Goal: Use online tool/utility: Utilize a website feature to perform a specific function

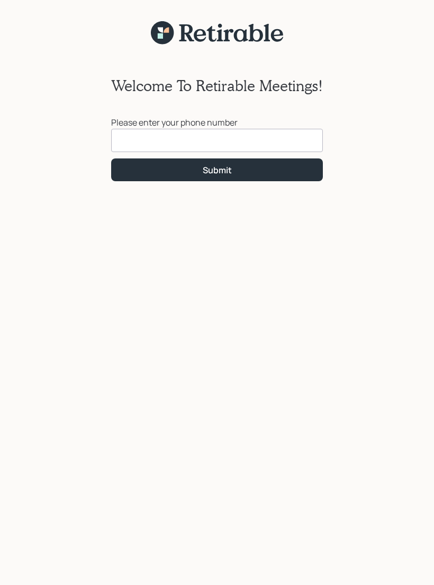
click at [159, 138] on input at bounding box center [217, 140] width 212 height 23
type input "[PHONE_NUMBER]"
click at [215, 166] on div "Submit" at bounding box center [217, 170] width 29 height 12
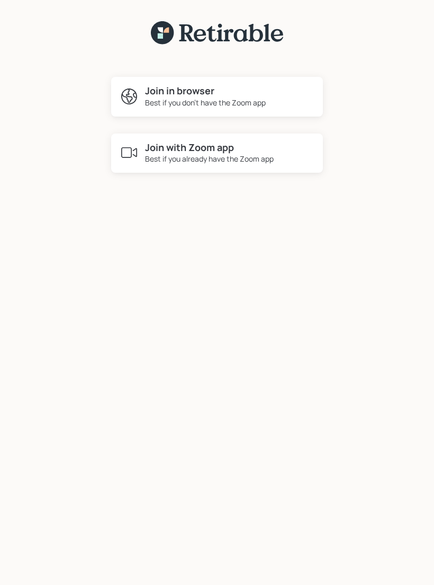
click at [193, 97] on div "Best if you don't have the Zoom app" at bounding box center [205, 102] width 121 height 11
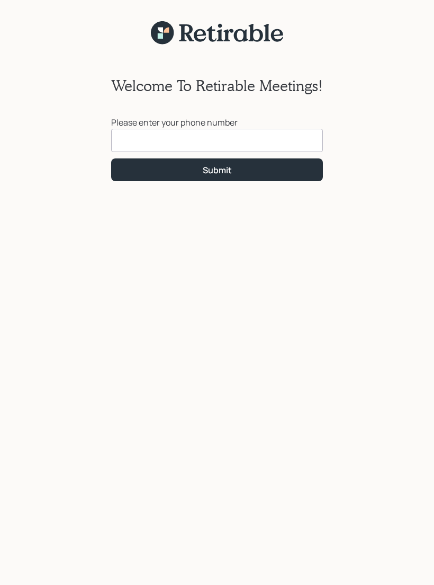
click at [219, 142] on input at bounding box center [217, 140] width 212 height 23
type input "[PHONE_NUMBER]"
click at [218, 171] on div "Submit" at bounding box center [217, 170] width 29 height 12
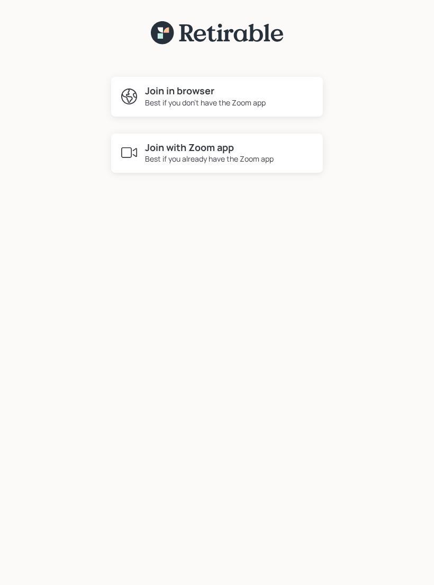
click at [207, 156] on div "Best if you already have the Zoom app" at bounding box center [209, 158] width 129 height 11
